Goal: Navigation & Orientation: Find specific page/section

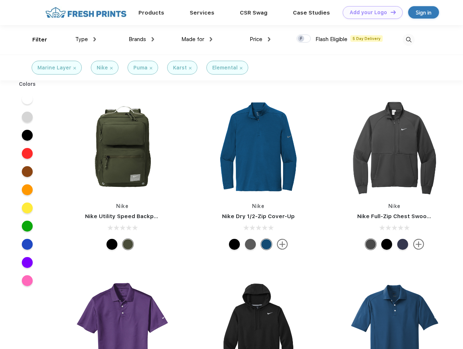
click at [370, 12] on link "Add your Logo Design Tool" at bounding box center [373, 12] width 60 height 13
click at [0, 0] on div "Design Tool" at bounding box center [0, 0] width 0 height 0
click at [390, 12] on link "Add your Logo Design Tool" at bounding box center [373, 12] width 60 height 13
click at [35, 40] on div "Filter" at bounding box center [39, 40] width 15 height 8
click at [86, 39] on span "Type" at bounding box center [81, 39] width 13 height 7
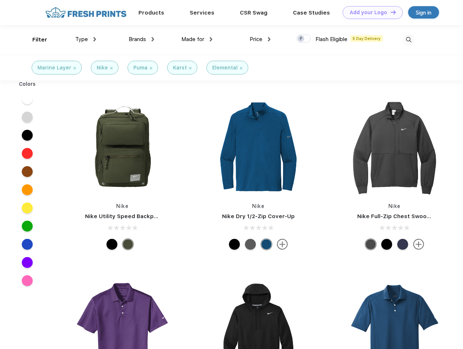
click at [141, 39] on span "Brands" at bounding box center [137, 39] width 17 height 7
click at [197, 39] on span "Made for" at bounding box center [192, 39] width 23 height 7
click at [260, 39] on span "Price" at bounding box center [256, 39] width 13 height 7
click at [304, 39] on div at bounding box center [304, 39] width 14 height 8
click at [301, 39] on input "checkbox" at bounding box center [299, 36] width 5 height 5
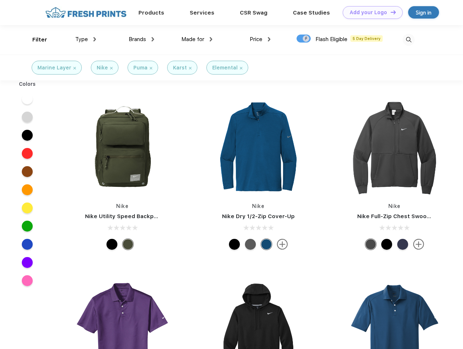
click at [409, 40] on img at bounding box center [409, 40] width 12 height 12
